Goal: Task Accomplishment & Management: Manage account settings

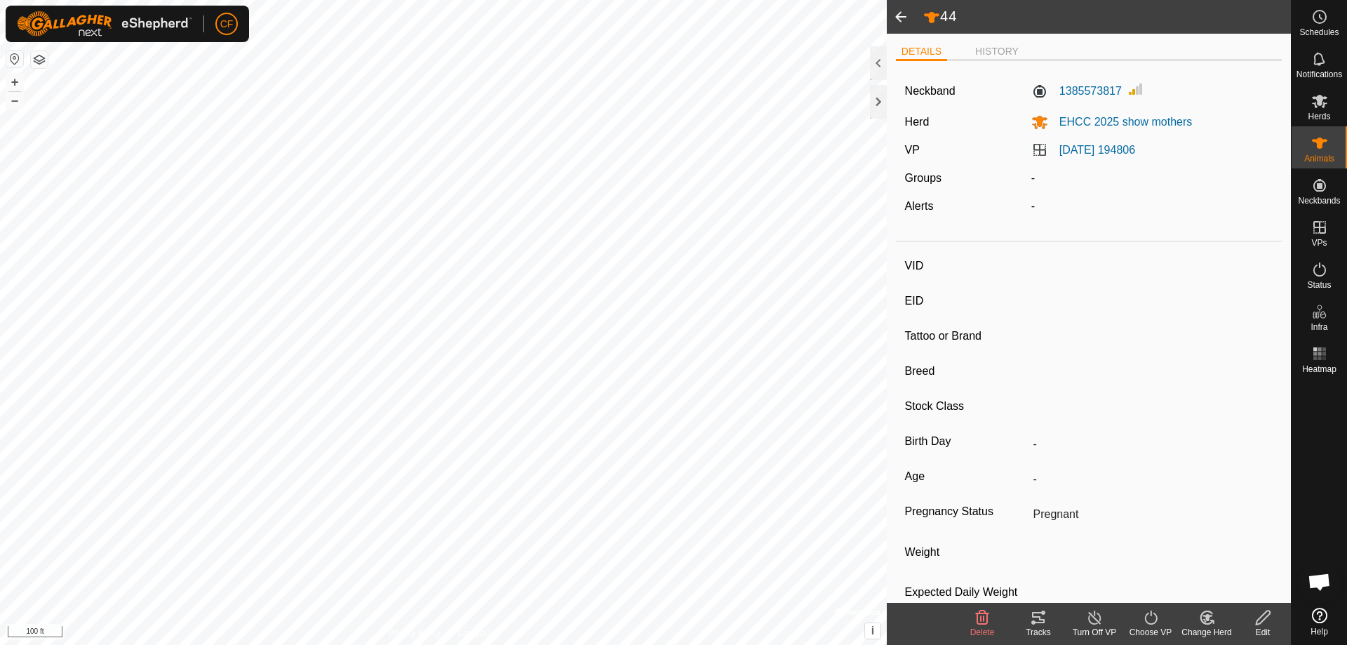
type input "45"
type input "-"
type input "CHSF 28H"
type input "Angus"
type input "-"
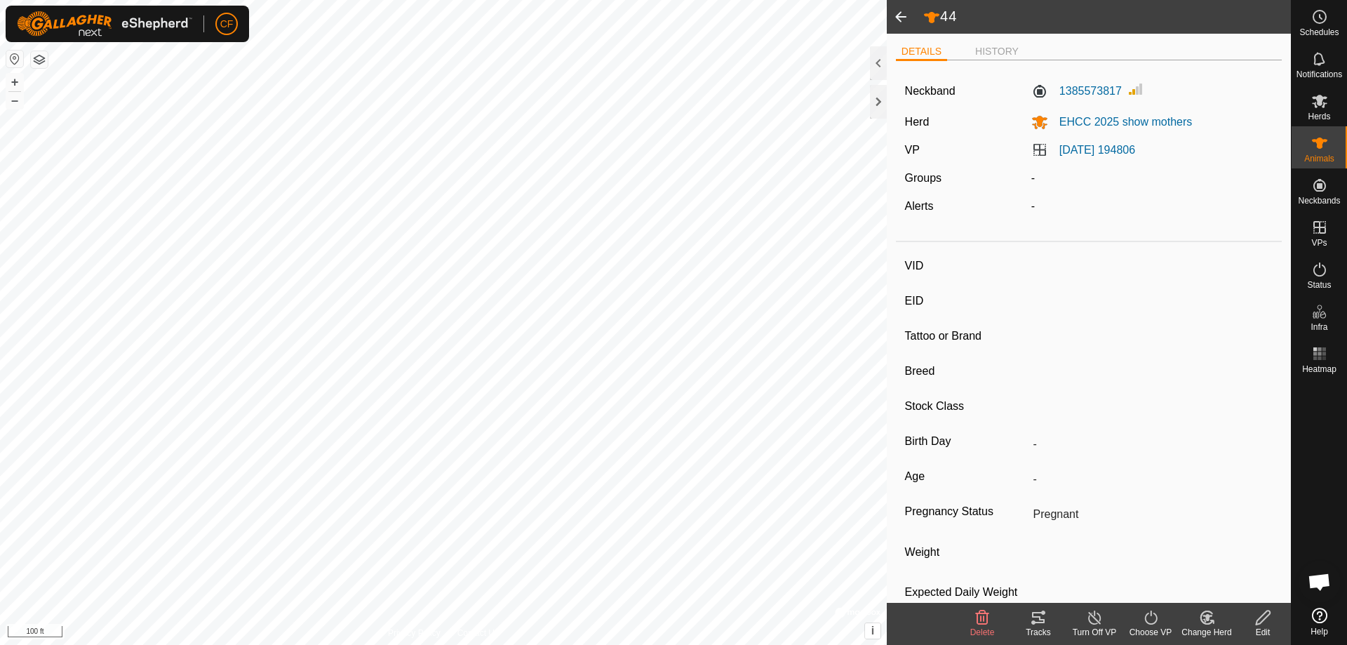
type input "02/2020"
type input "5 years 8 months"
type input "0 kg"
type input "-"
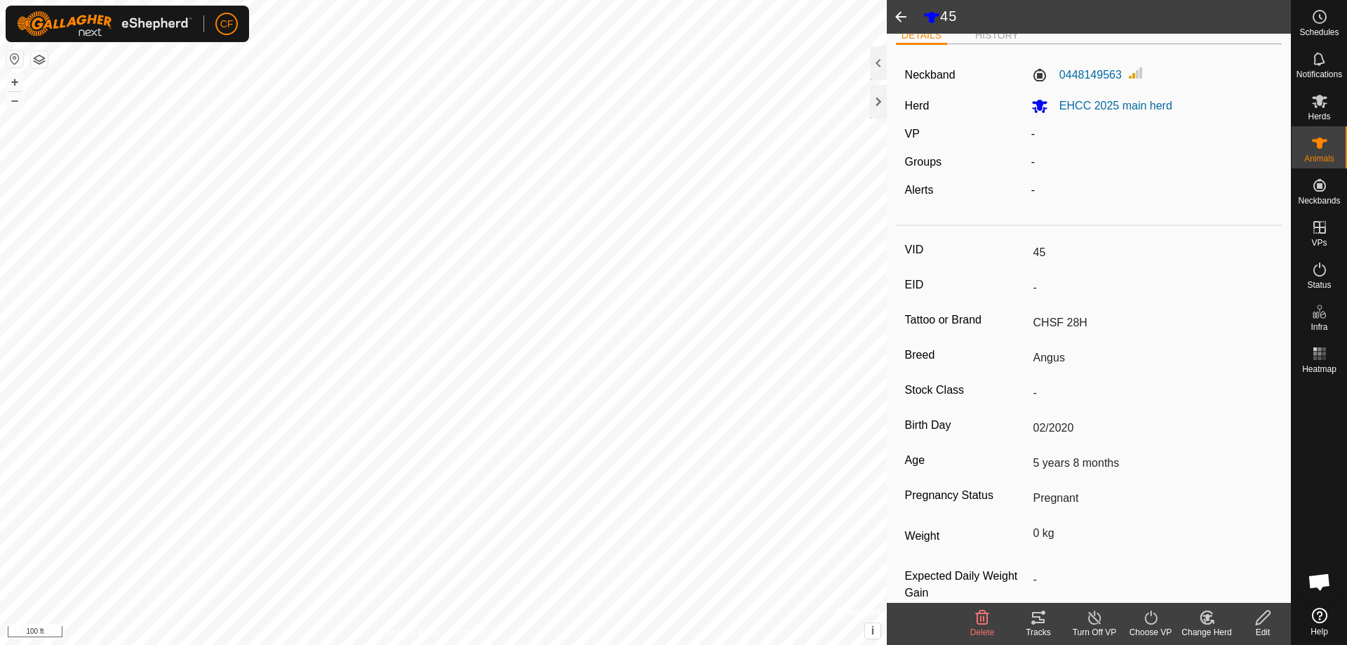
scroll to position [41, 0]
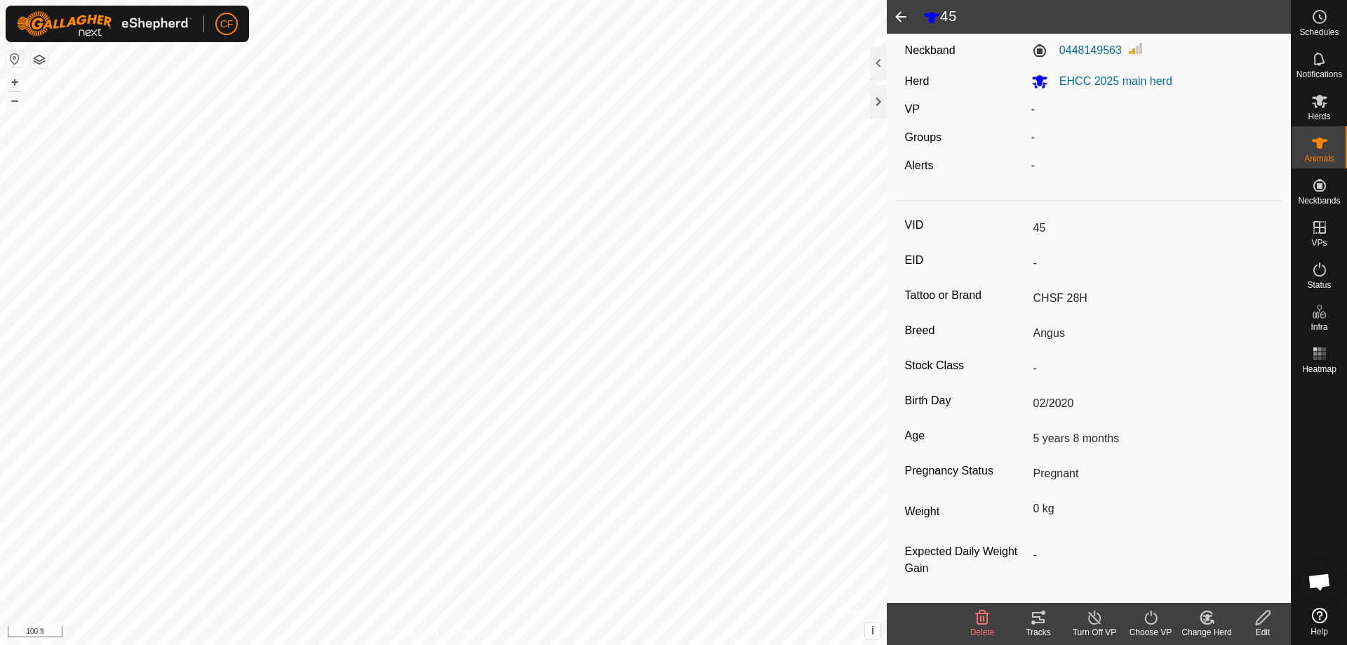
click at [1035, 620] on icon at bounding box center [1038, 617] width 17 height 17
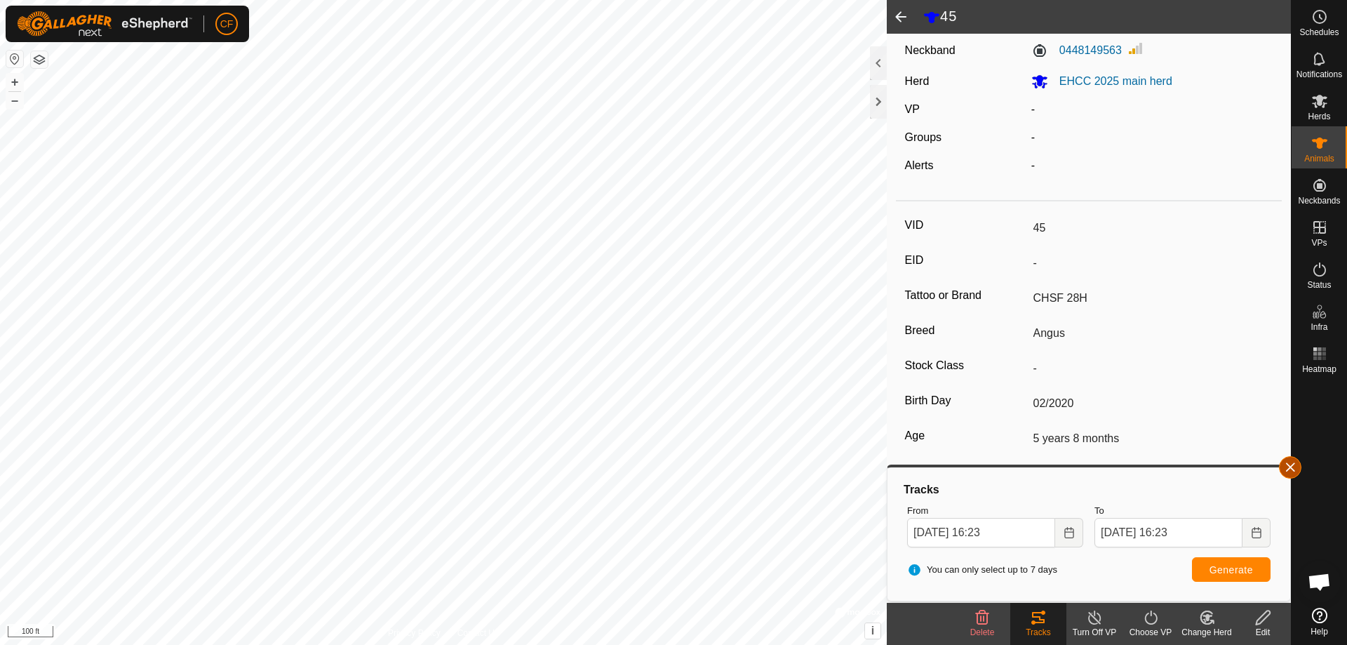
click at [1290, 467] on button "button" at bounding box center [1290, 467] width 22 height 22
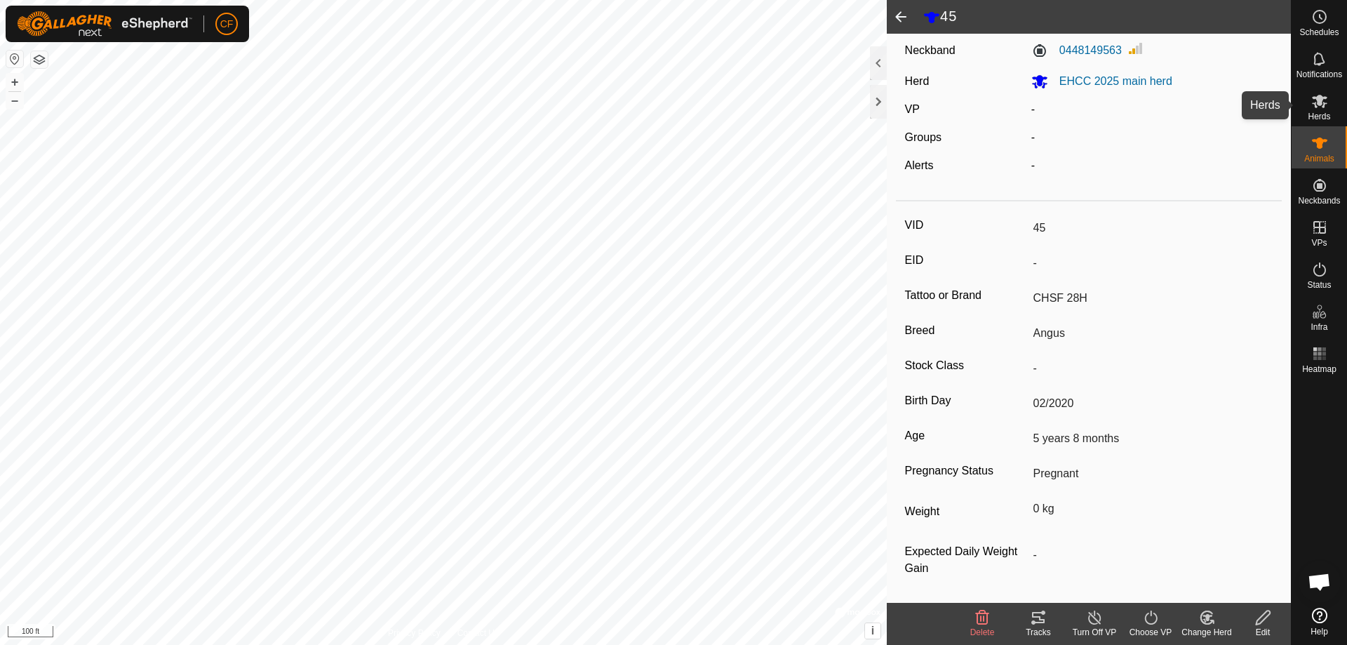
click at [1322, 106] on icon at bounding box center [1319, 101] width 17 height 17
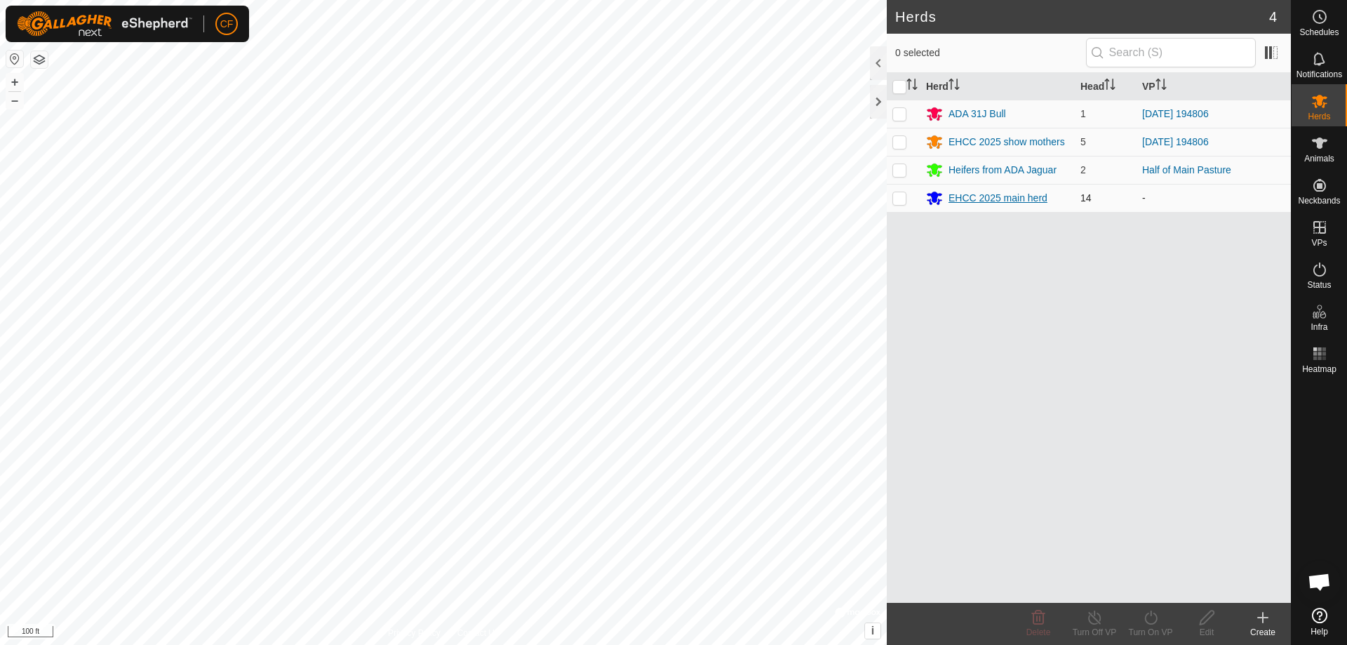
click at [997, 200] on div "EHCC 2025 main herd" at bounding box center [997, 198] width 99 height 15
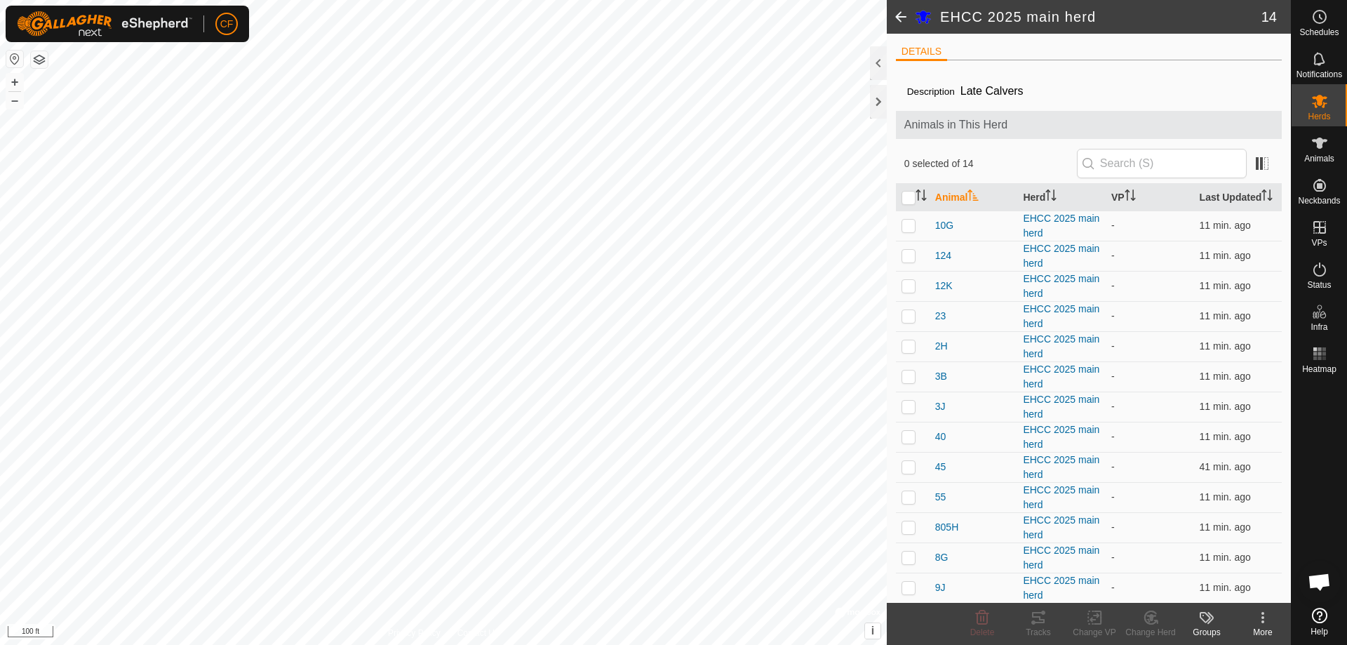
click at [1266, 619] on icon at bounding box center [1262, 617] width 17 height 17
click at [1319, 270] on icon at bounding box center [1319, 269] width 17 height 17
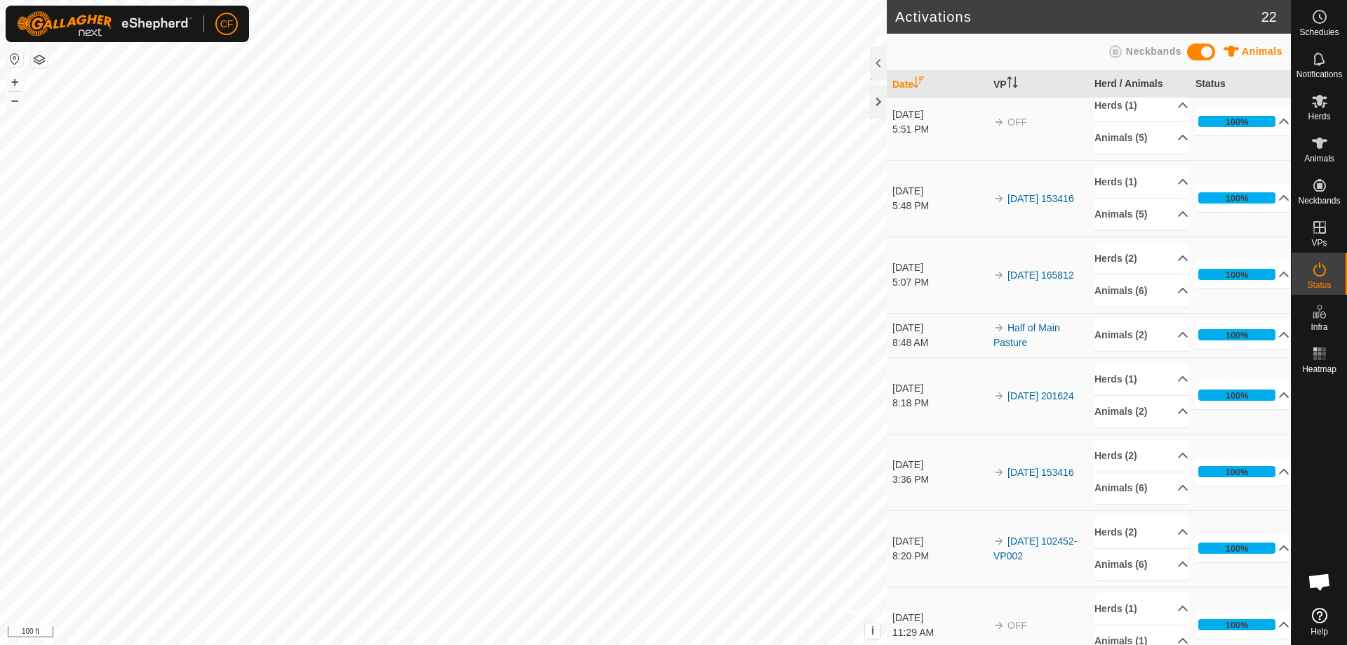
scroll to position [1071, 0]
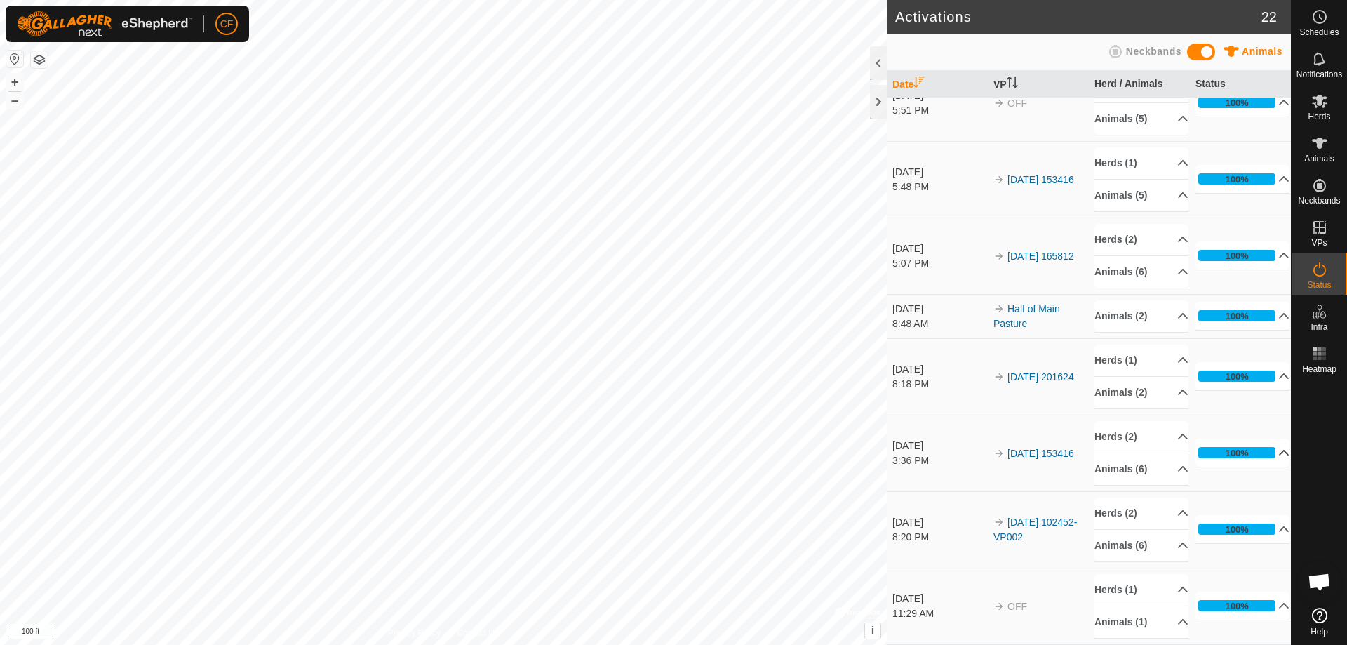
click at [1266, 454] on p-accordion-header "100%" at bounding box center [1242, 452] width 94 height 28
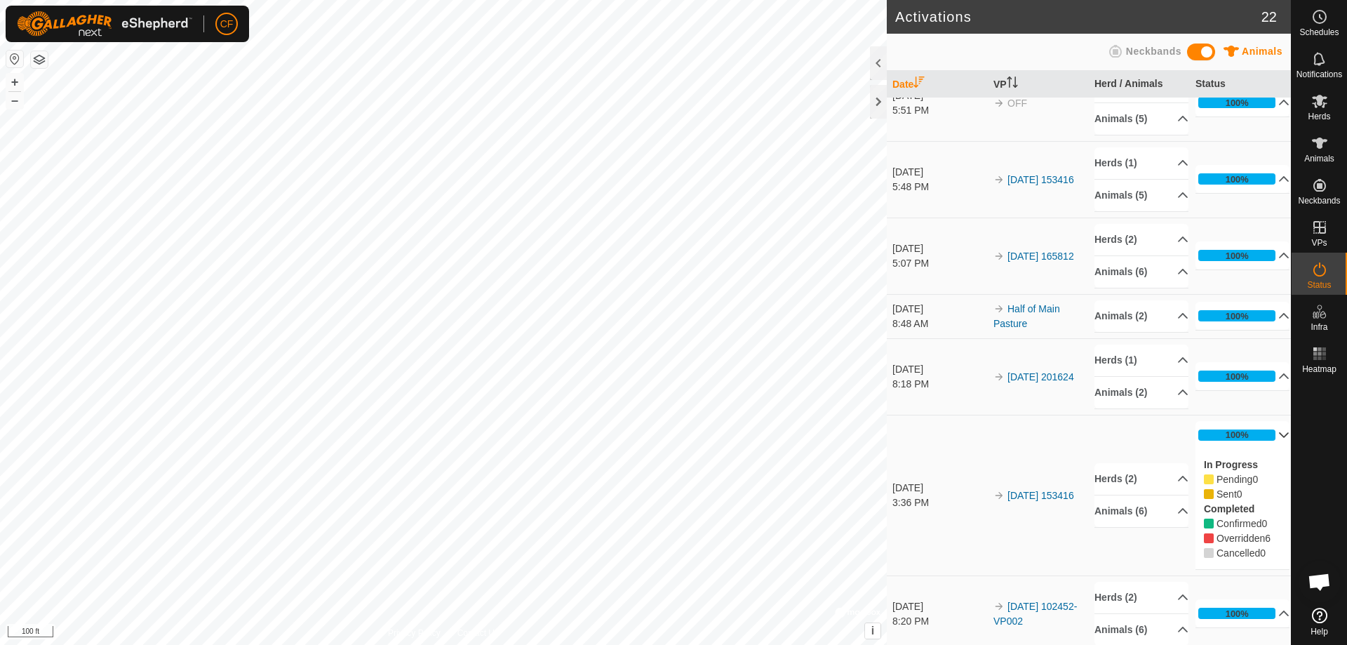
click at [1269, 435] on p-accordion-header "100%" at bounding box center [1242, 435] width 94 height 28
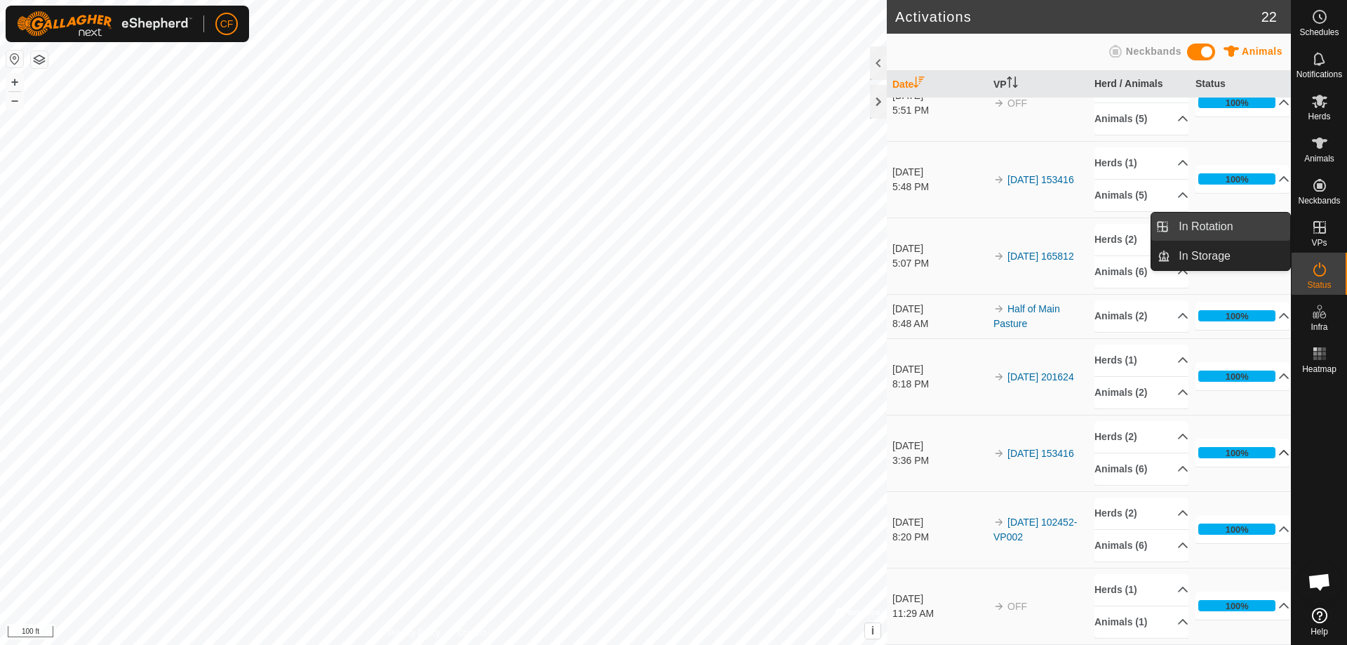
click at [1213, 220] on link "In Rotation" at bounding box center [1230, 227] width 120 height 28
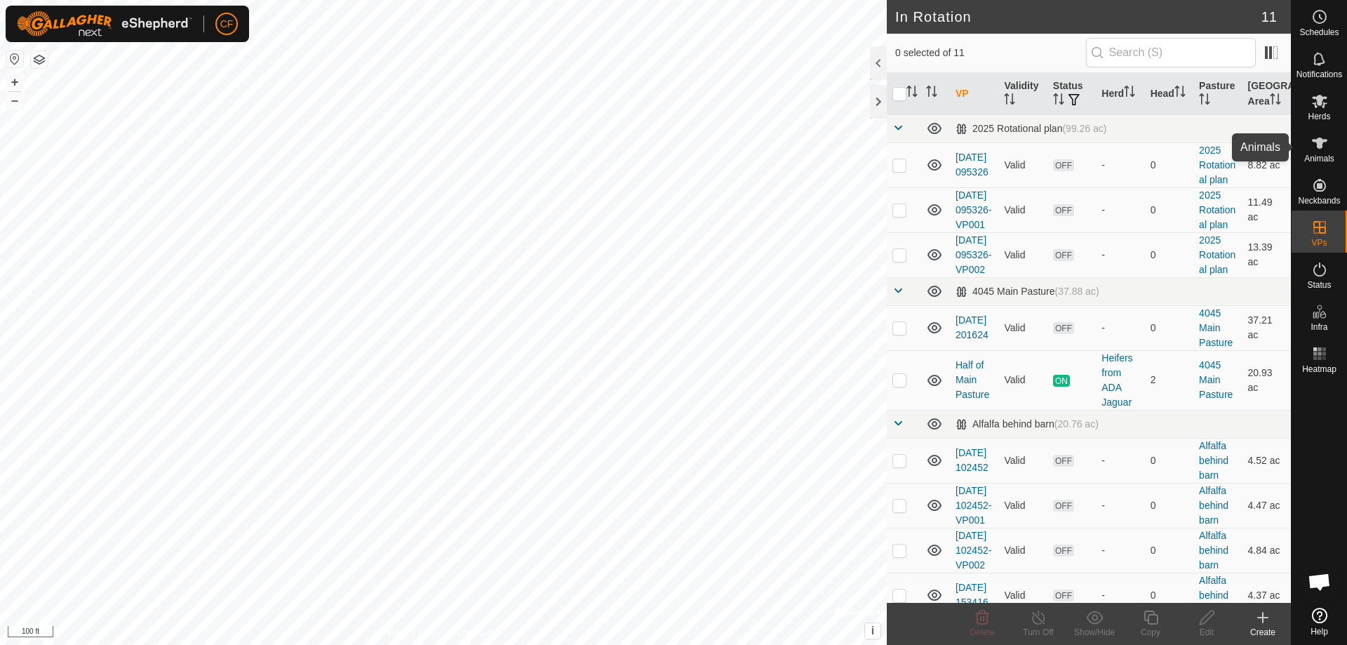
click at [1317, 144] on icon at bounding box center [1319, 142] width 15 height 11
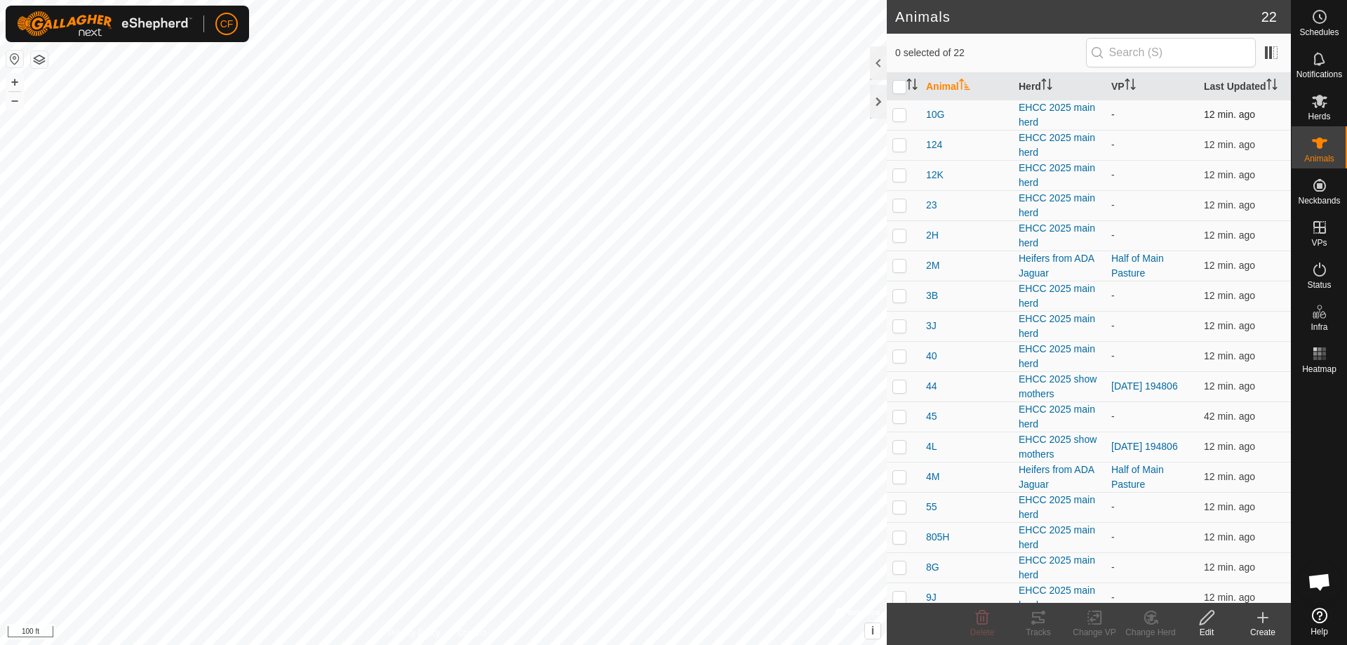
click at [901, 116] on p-checkbox at bounding box center [899, 114] width 14 height 11
click at [1037, 612] on icon at bounding box center [1038, 617] width 13 height 11
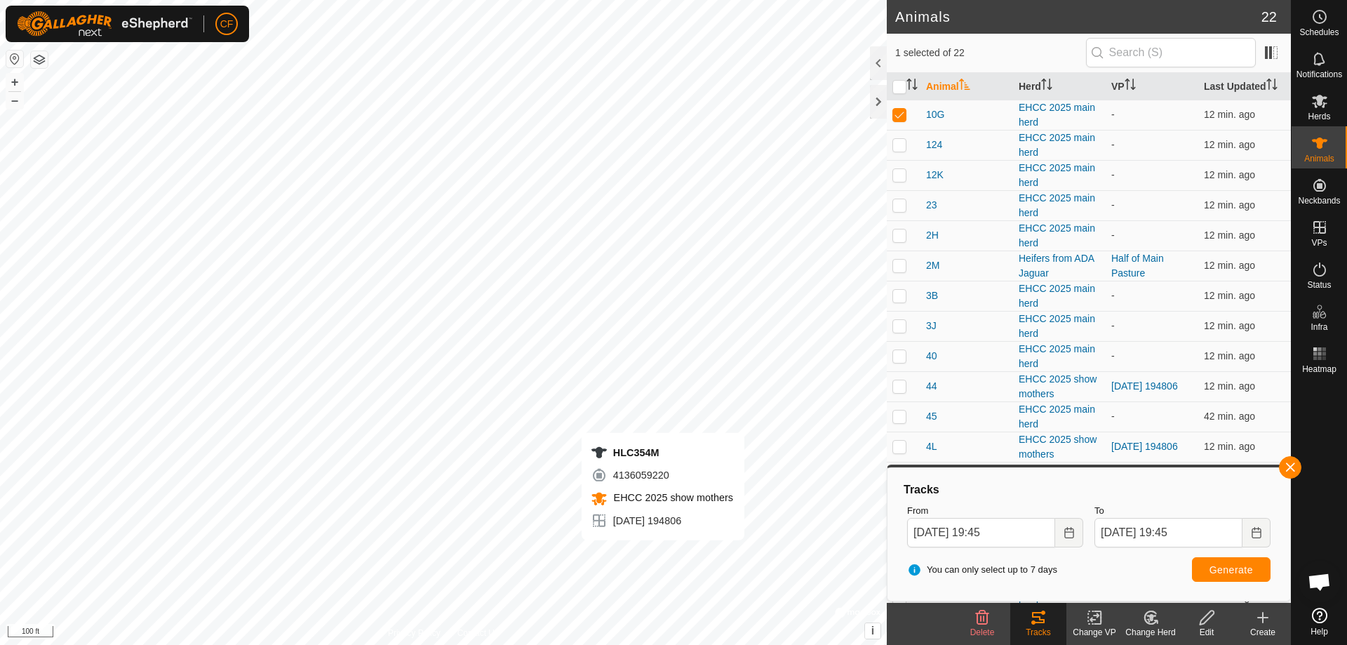
checkbox input "false"
checkbox input "true"
click at [1291, 469] on button "button" at bounding box center [1290, 467] width 22 height 22
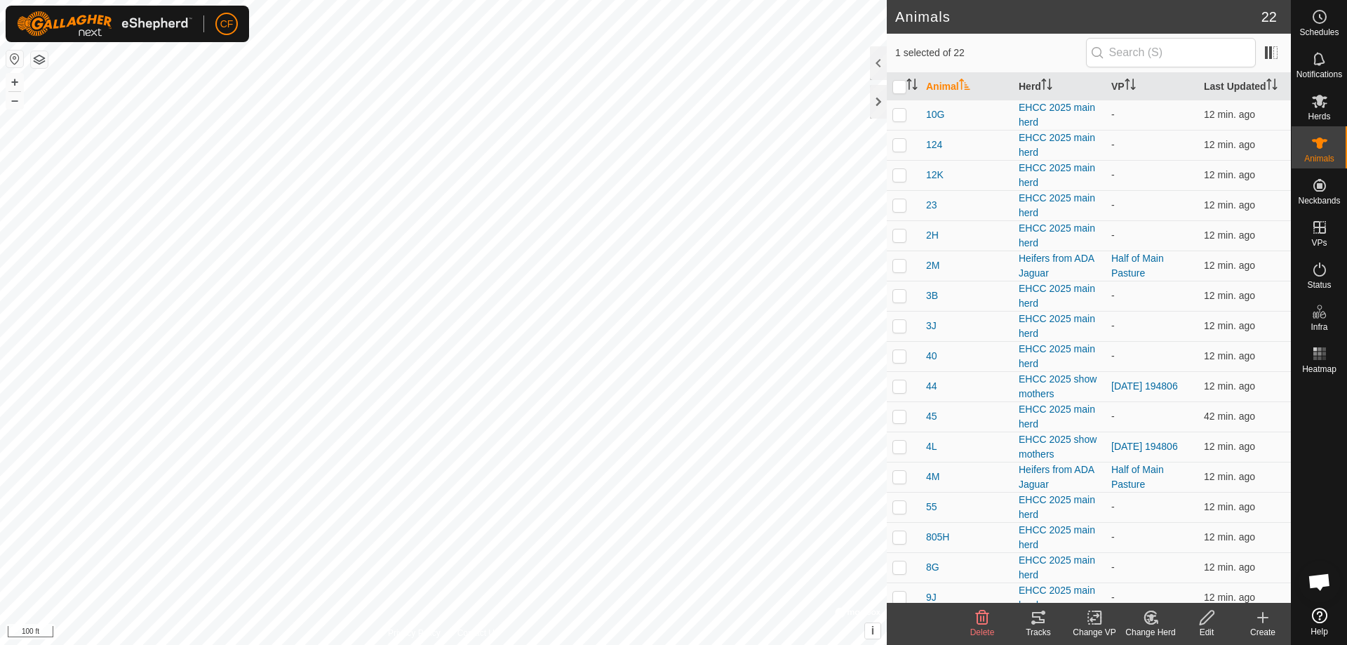
click at [1043, 619] on icon at bounding box center [1038, 617] width 13 height 11
